Goal: Information Seeking & Learning: Learn about a topic

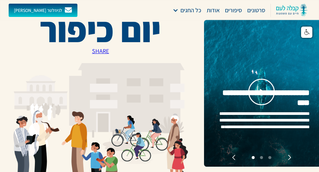
scroll to position [10, 0]
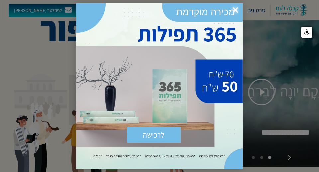
click at [235, 9] on span "×" at bounding box center [235, 10] width 15 height 15
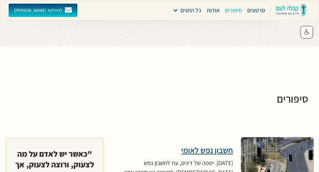
scroll to position [2286, 0]
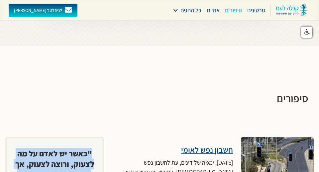
drag, startPoint x: 91, startPoint y: 38, endPoint x: 25, endPoint y: 89, distance: 83.7
copy div ""כאשר יש לאדם על מה לצעוק, ורוצה לצעוק, אך איננו יכול לצעוק – זוהי הצעקה הגדולה…"
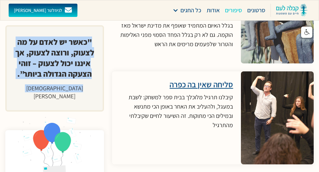
scroll to position [2654, 0]
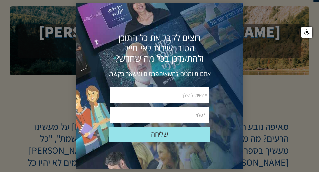
scroll to position [19, 0]
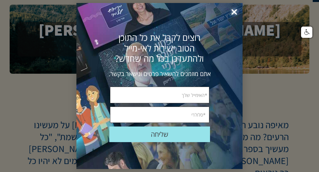
click at [235, 13] on span "×" at bounding box center [234, 12] width 15 height 15
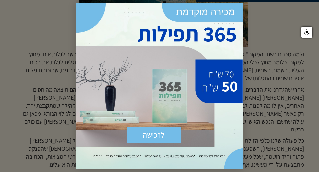
scroll to position [380, 0]
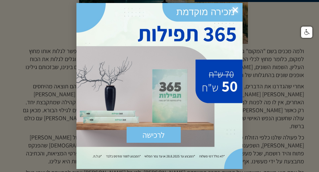
click at [235, 10] on span "×" at bounding box center [235, 10] width 15 height 15
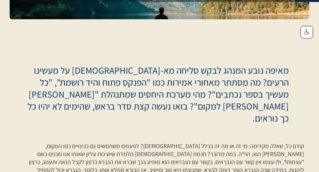
scroll to position [74, 0]
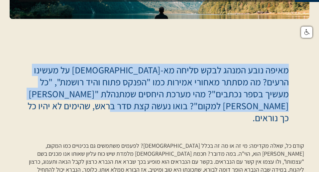
drag, startPoint x: 286, startPoint y: 72, endPoint x: 146, endPoint y: 108, distance: 144.0
click at [146, 108] on p "מאיפה נובע המנהג לבקש סליחה מא-[DEMOGRAPHIC_DATA] על מעשינו הרעים? מה מסתתר מאח…" at bounding box center [156, 94] width 266 height 60
copy p "מאיפה נובע המנהג לבקש סליחה מא-[DEMOGRAPHIC_DATA] על מעשינו הרעים? מה מסתתר מאח…"
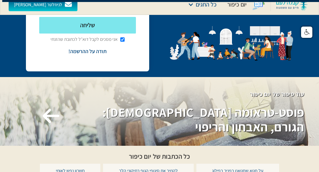
scroll to position [968, 0]
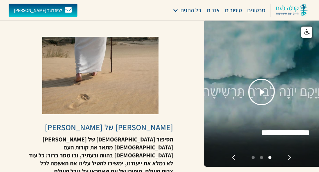
scroll to position [855, 0]
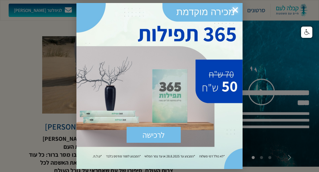
click at [236, 10] on span "×" at bounding box center [235, 10] width 15 height 15
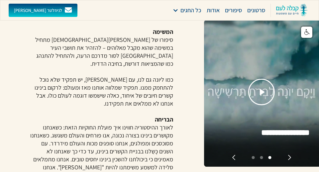
scroll to position [1018, 0]
